Goal: Information Seeking & Learning: Learn about a topic

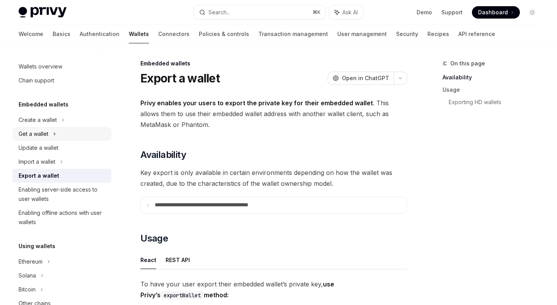
click at [58, 137] on div "Get a wallet" at bounding box center [61, 134] width 99 height 14
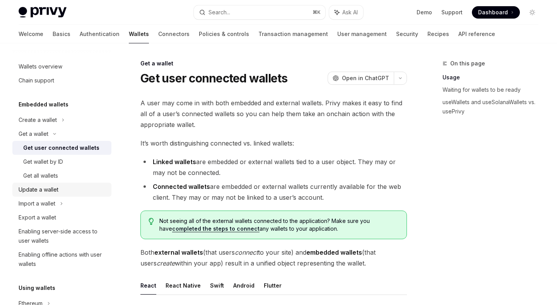
click at [54, 194] on link "Update a wallet" at bounding box center [61, 189] width 99 height 14
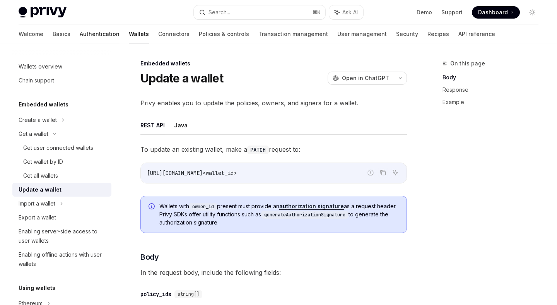
click at [80, 41] on link "Authentication" at bounding box center [100, 34] width 40 height 19
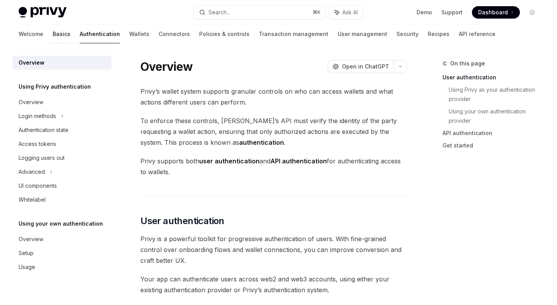
click at [53, 31] on link "Basics" at bounding box center [62, 34] width 18 height 19
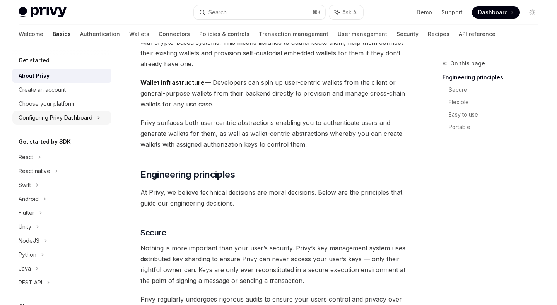
click at [64, 122] on div "Configuring Privy Dashboard" at bounding box center [61, 118] width 99 height 14
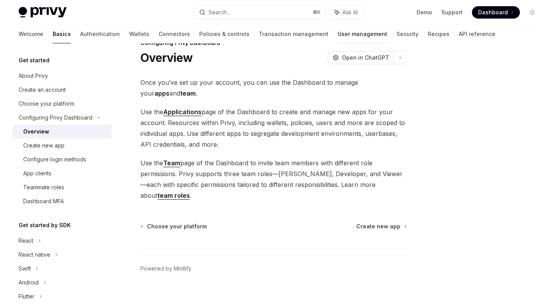
click at [337, 37] on link "User management" at bounding box center [361, 34] width 49 height 19
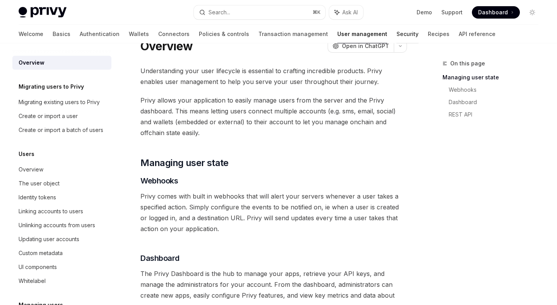
click at [396, 29] on link "Security" at bounding box center [407, 34] width 22 height 19
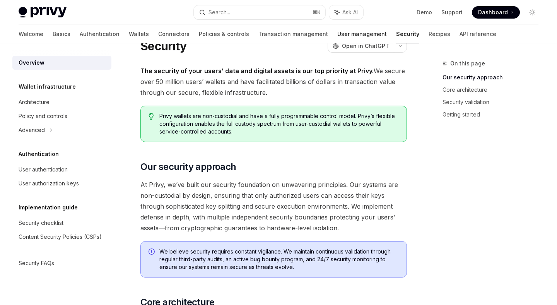
click at [337, 32] on link "User management" at bounding box center [361, 34] width 49 height 19
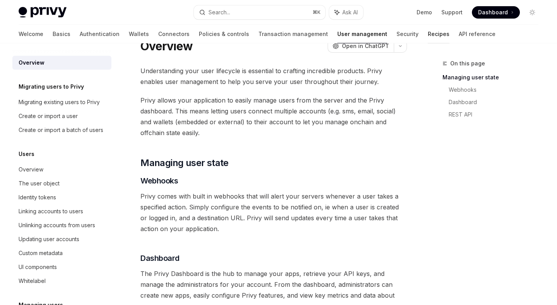
click at [427, 33] on link "Recipes" at bounding box center [438, 34] width 22 height 19
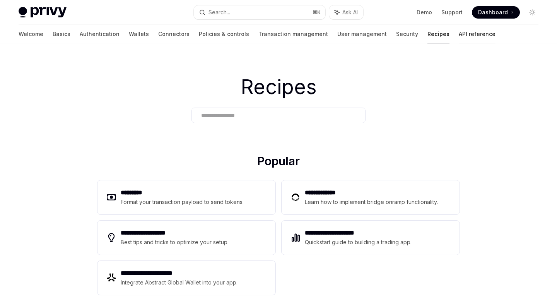
click at [458, 35] on link "API reference" at bounding box center [476, 34] width 37 height 19
type textarea "*"
